Goal: Transaction & Acquisition: Purchase product/service

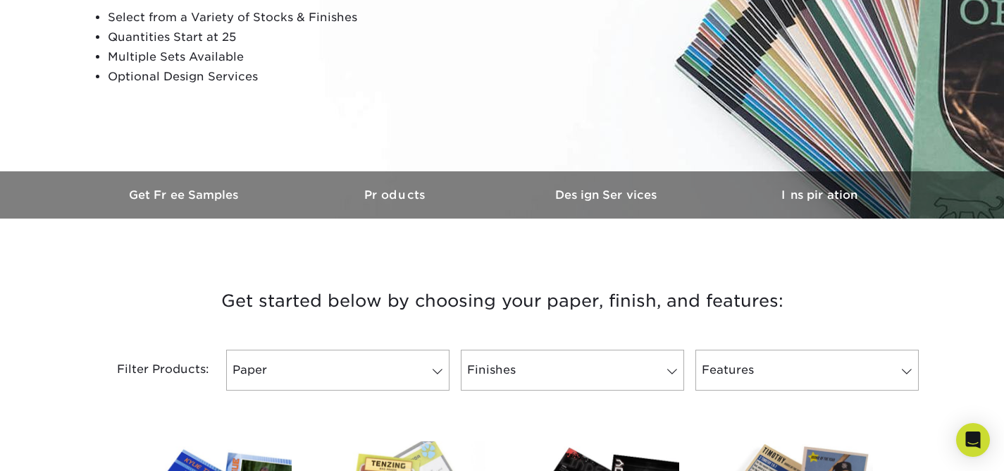
scroll to position [259, 0]
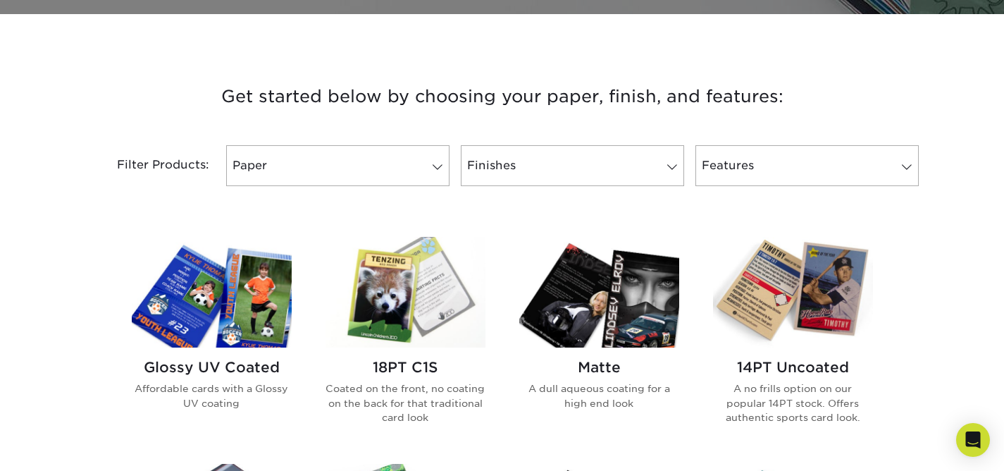
scroll to position [501, 0]
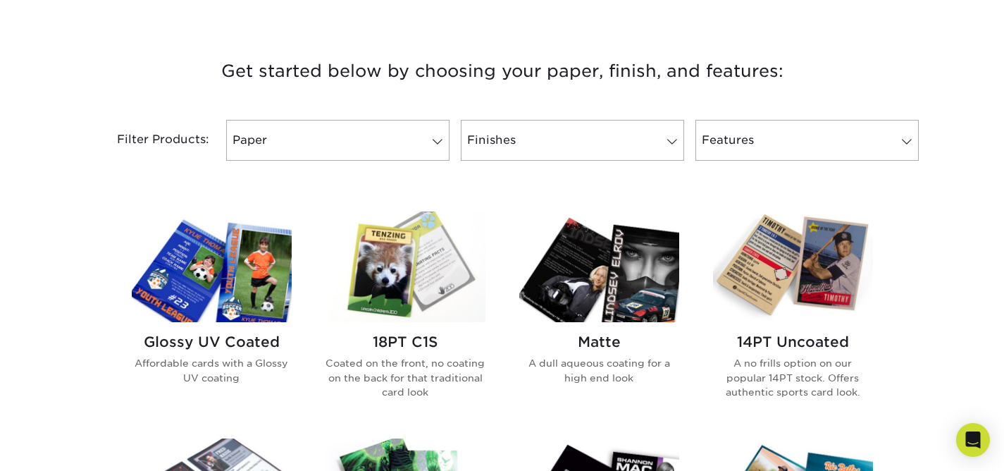
click at [792, 269] on img at bounding box center [793, 266] width 160 height 111
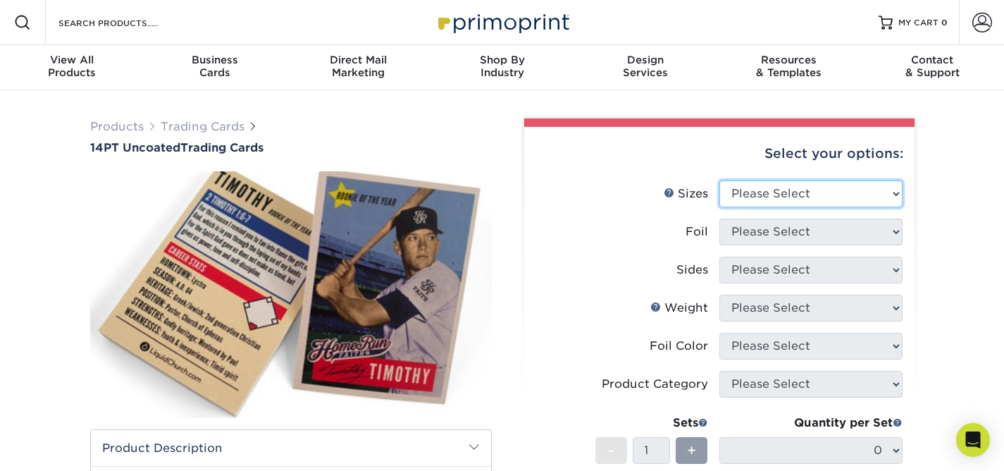
click at [813, 194] on select "Please Select 2.5" x 3.5"" at bounding box center [810, 193] width 183 height 27
select select "2.50x3.50"
click at [719, 180] on select "Please Select 2.5" x 3.5"" at bounding box center [810, 193] width 183 height 27
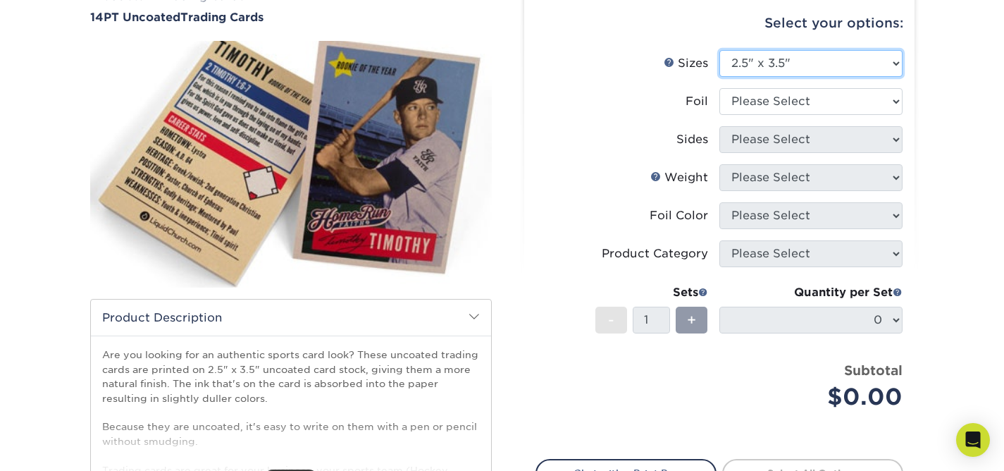
scroll to position [133, 0]
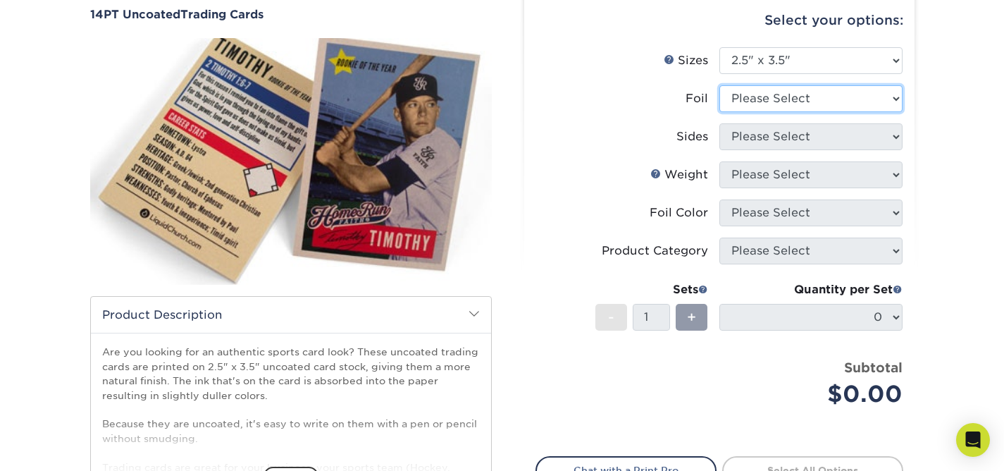
click at [766, 99] on select "Please Select Yes No" at bounding box center [810, 98] width 183 height 27
select select "0"
click at [719, 85] on select "Please Select Yes No" at bounding box center [810, 98] width 183 height 27
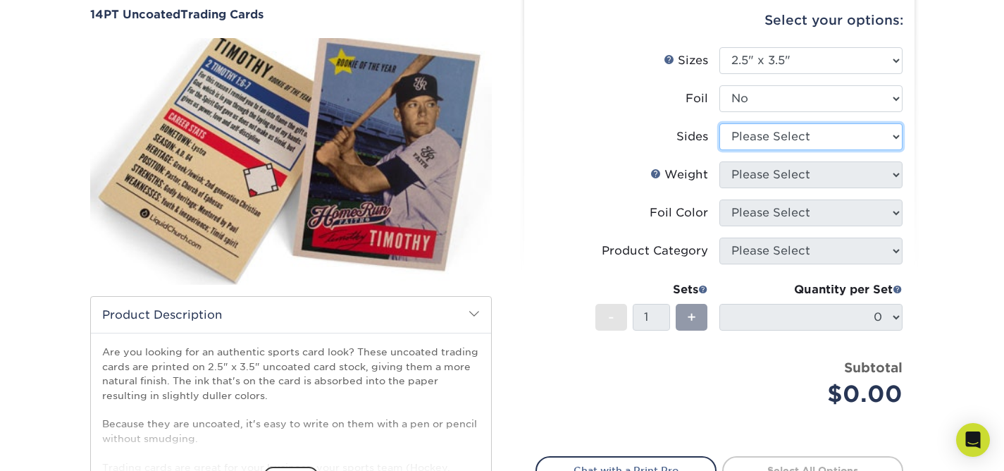
click at [761, 139] on select "Please Select Print Both Sides Print Front Only" at bounding box center [810, 136] width 183 height 27
select select "13abbda7-1d64-4f25-8bb2-c179b224825d"
click at [719, 123] on select "Please Select Print Both Sides Print Front Only" at bounding box center [810, 136] width 183 height 27
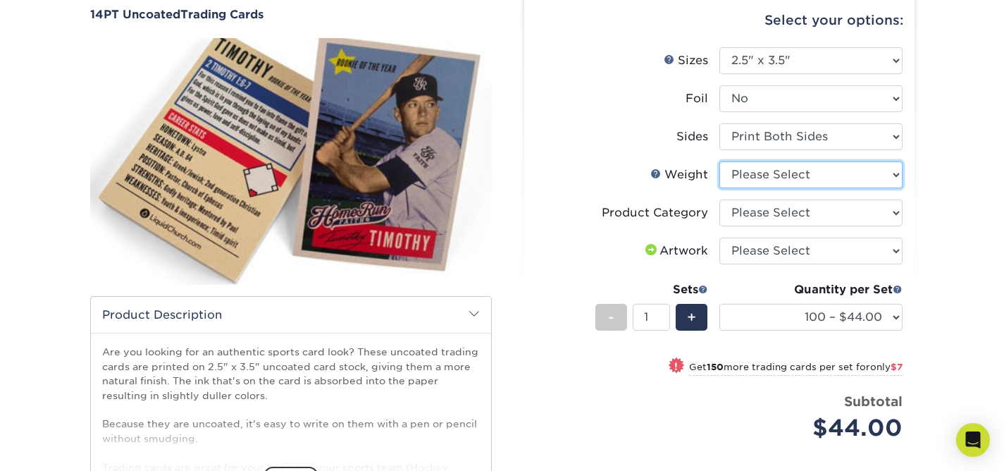
click at [762, 172] on select "Please Select 14PT Uncoated" at bounding box center [810, 174] width 183 height 27
select select "14PT Uncoated"
click at [719, 161] on select "Please Select 14PT Uncoated" at bounding box center [810, 174] width 183 height 27
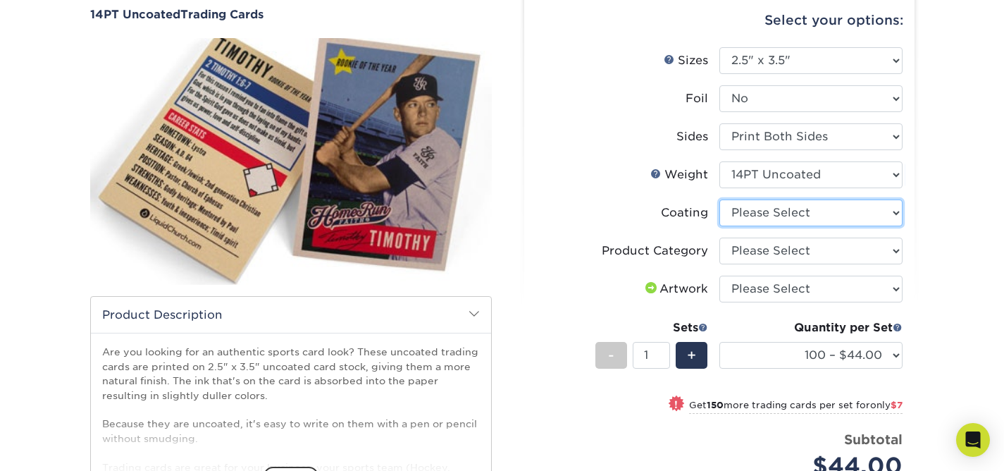
click at [765, 214] on select at bounding box center [810, 212] width 183 height 27
select select "3e7618de-abca-4bda-9f97-8b9129e913d8"
click at [719, 199] on select at bounding box center [810, 212] width 183 height 27
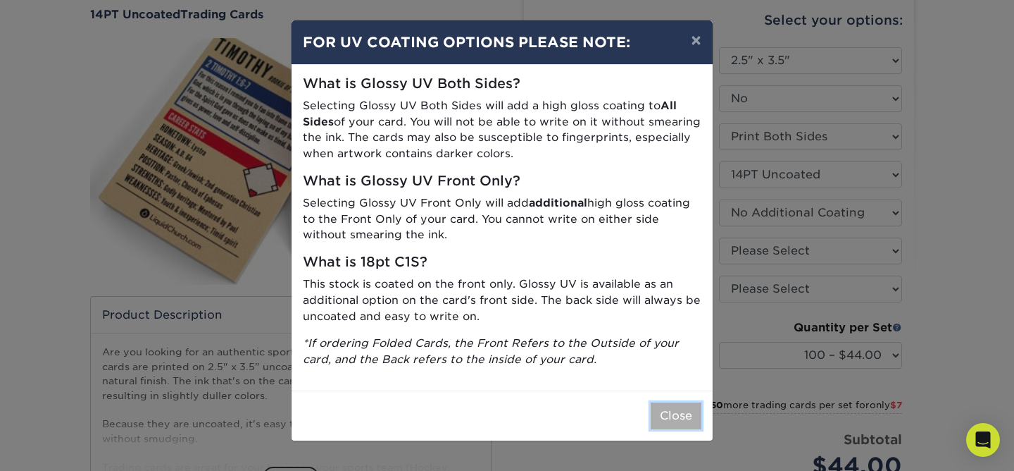
click at [668, 418] on button "Close" at bounding box center [676, 415] width 51 height 27
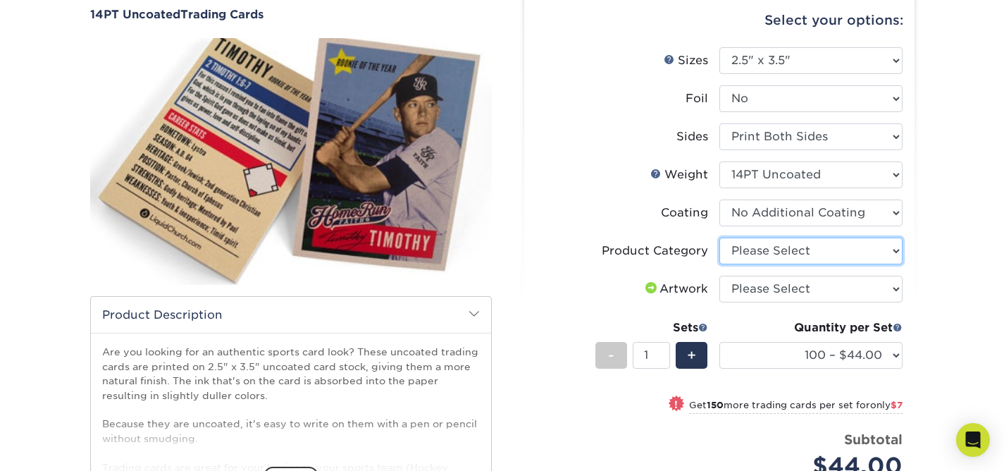
click at [774, 254] on select "Please Select Trading Cards" at bounding box center [810, 250] width 183 height 27
select select "c2f9bce9-36c2-409d-b101-c29d9d031e18"
click at [719, 237] on select "Please Select Trading Cards" at bounding box center [810, 250] width 183 height 27
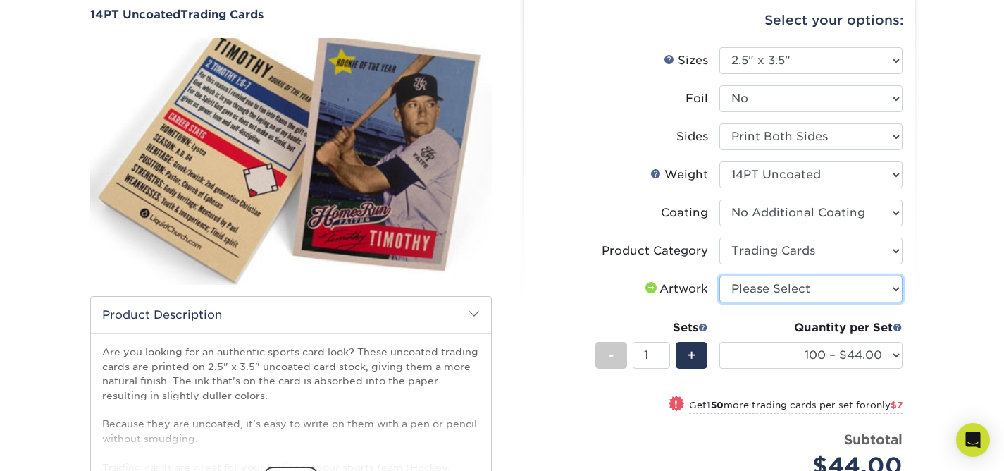
click at [772, 286] on select "Please Select I will upload files I need a design - $100" at bounding box center [810, 288] width 183 height 27
select select "upload"
click at [719, 275] on select "Please Select I will upload files I need a design - $100" at bounding box center [810, 288] width 183 height 27
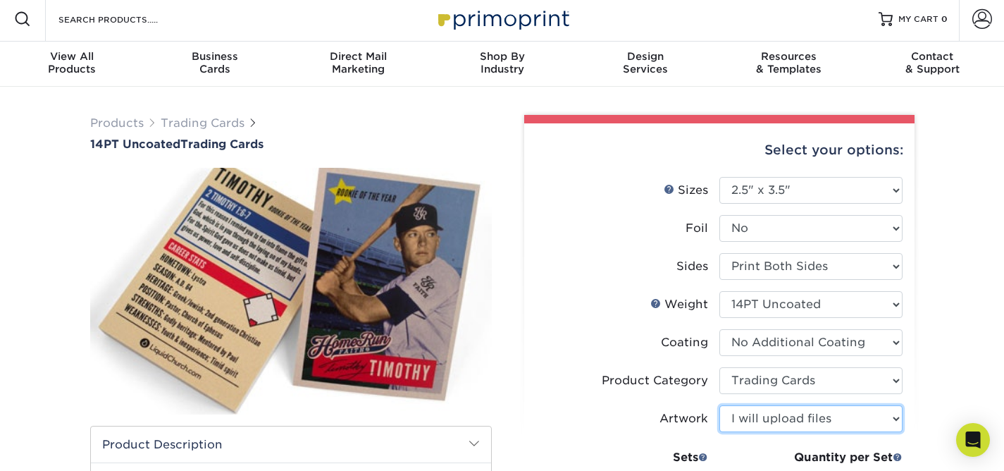
scroll to position [0, 0]
